Goal: Transaction & Acquisition: Purchase product/service

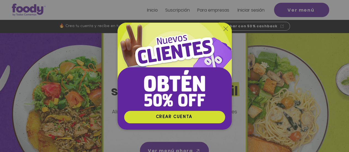
click at [227, 30] on icon "Volver al sitio" at bounding box center [225, 28] width 4 height 4
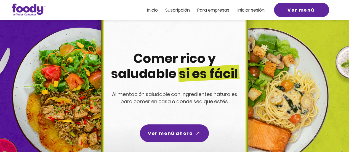
scroll to position [28, 0]
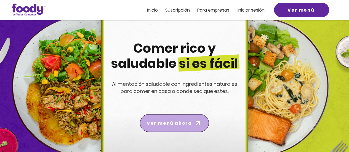
click at [189, 124] on span "Ver menú ahora" at bounding box center [169, 123] width 45 height 7
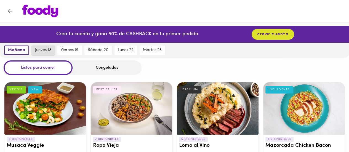
click at [48, 53] on button "jueves 18" at bounding box center [43, 50] width 23 height 9
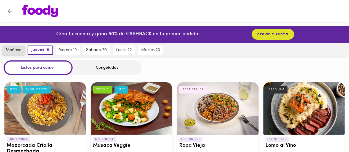
click at [22, 50] on button "mañana" at bounding box center [13, 50] width 22 height 9
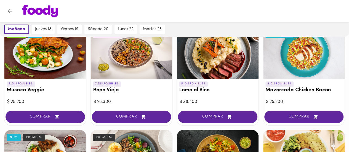
scroll to position [83, 0]
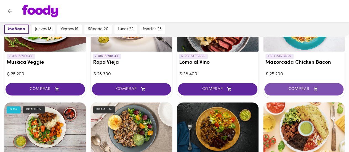
click at [315, 91] on icon "button" at bounding box center [315, 89] width 7 height 5
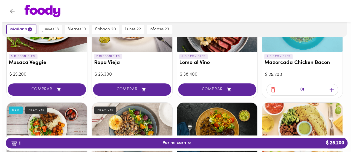
scroll to position [83, 0]
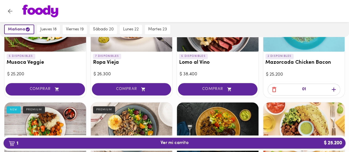
click at [214, 142] on span "1 Ver mi carrito $ 25.200" at bounding box center [174, 142] width 333 height 5
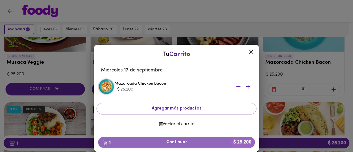
click at [211, 144] on span "1 Continuar $ 25.200" at bounding box center [177, 142] width 148 height 5
